Goal: Consume media (video, audio)

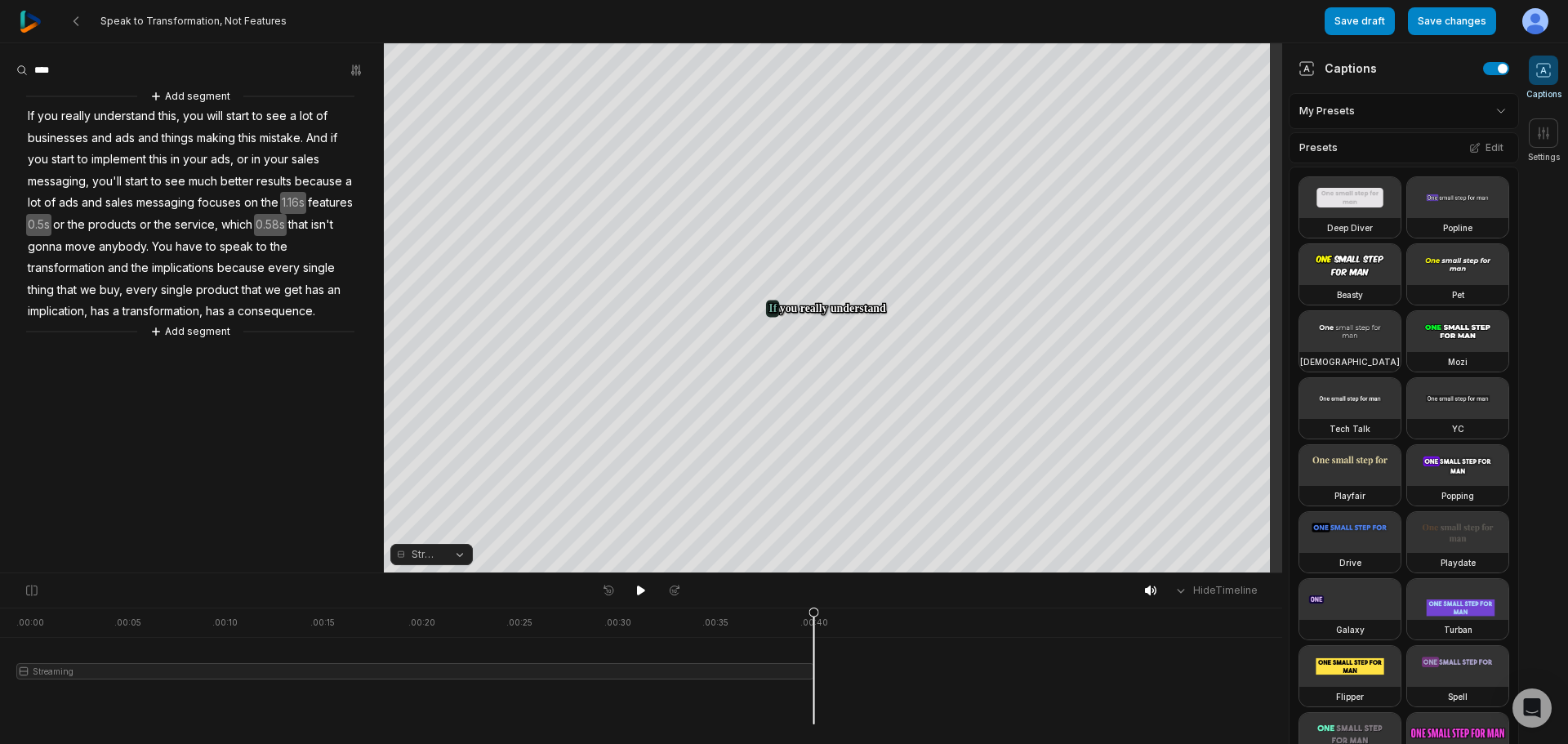
click at [472, 665] on div at bounding box center [415, 666] width 798 height 117
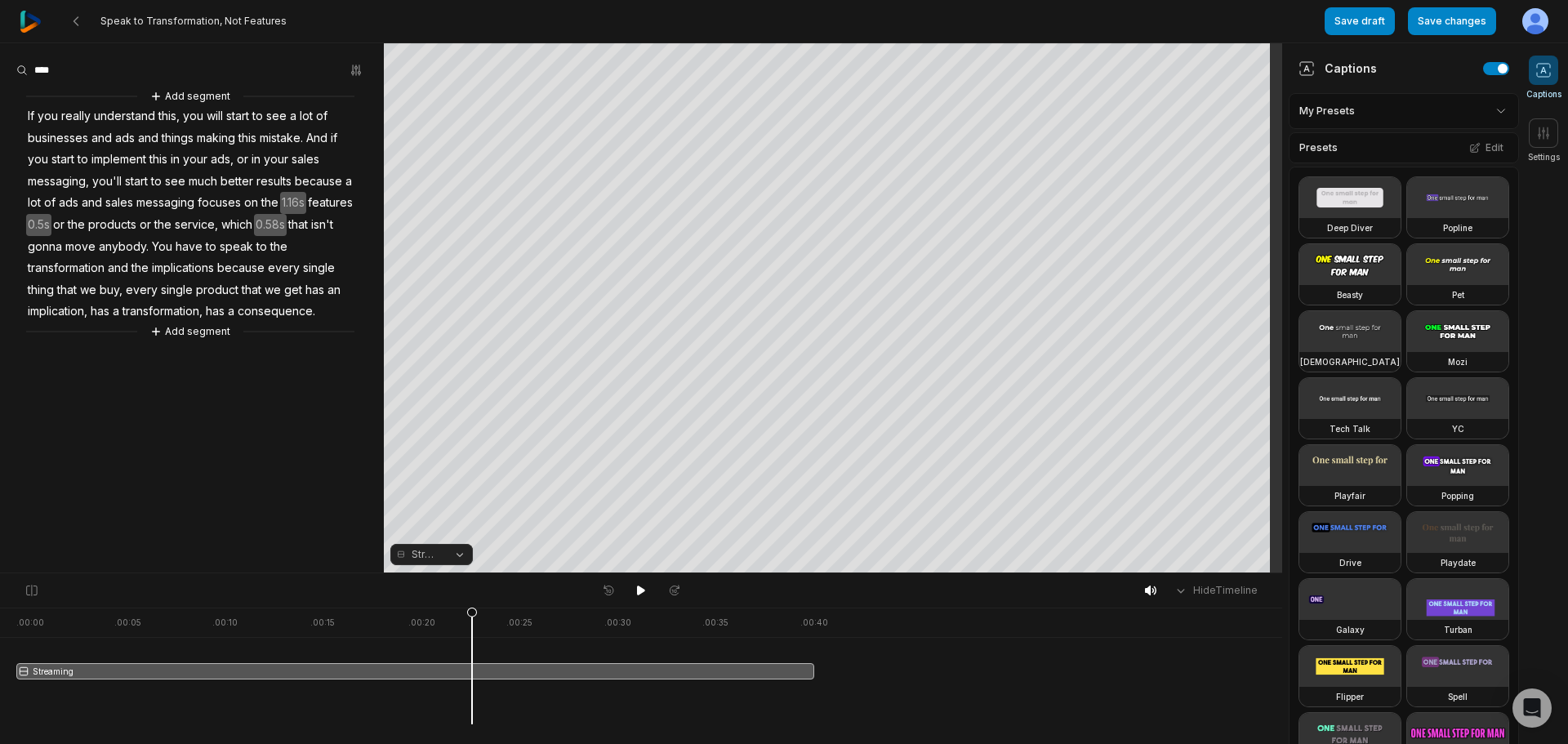
click at [457, 555] on button "Streaming" at bounding box center [432, 555] width 82 height 21
click at [572, 541] on div "Your browser does not support mp4 format. Your browser does not support mp4 for…" at bounding box center [640, 308] width 1282 height 530
click at [624, 591] on div at bounding box center [641, 591] width 90 height 21
click at [641, 593] on icon at bounding box center [640, 591] width 8 height 10
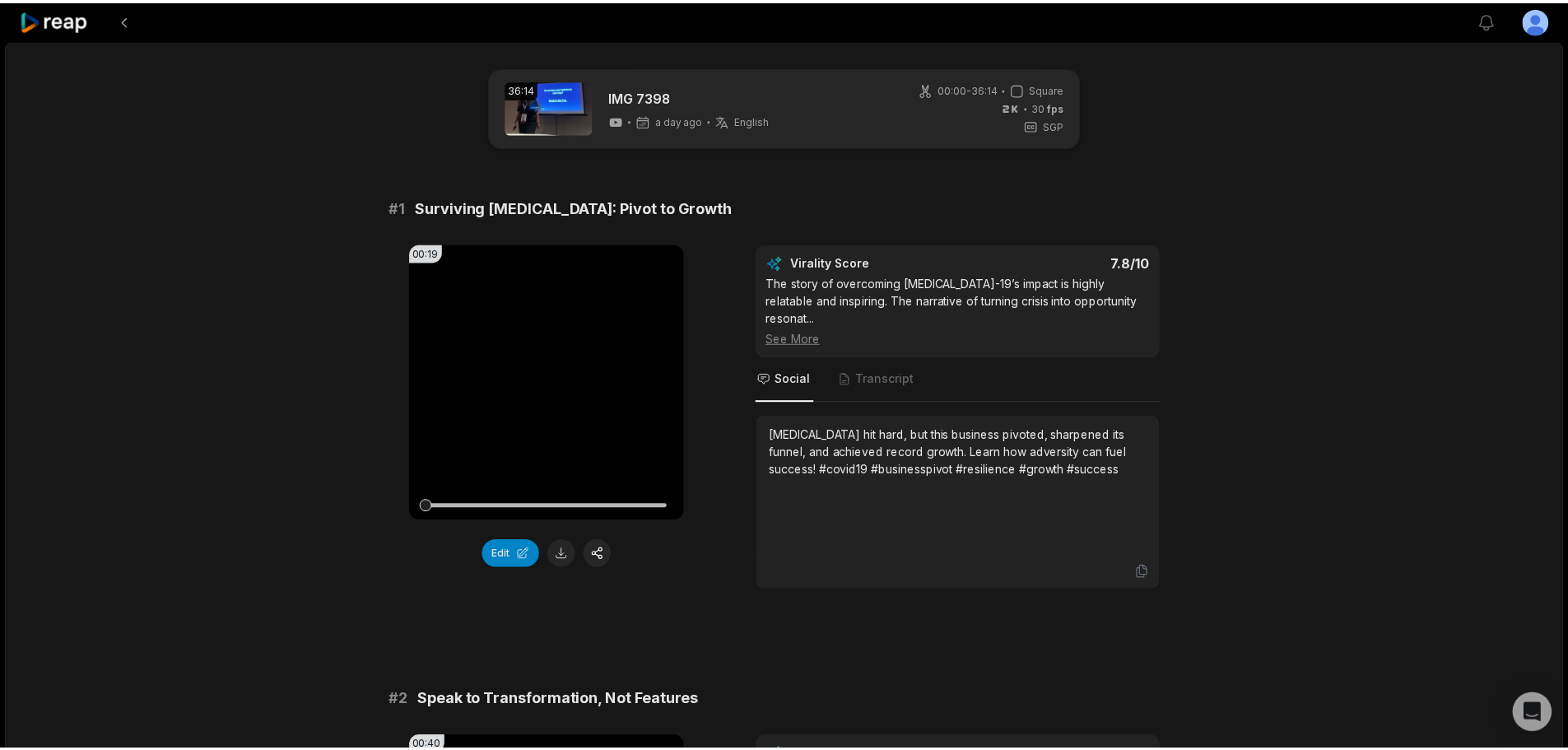
scroll to position [658, 0]
